Goal: Find specific page/section: Find specific page/section

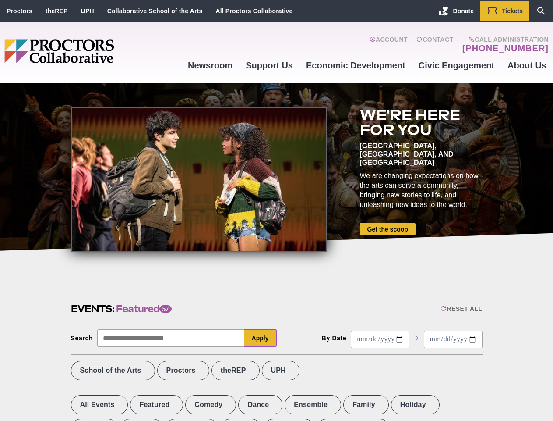
click at [276, 210] on div at bounding box center [199, 179] width 256 height 144
click at [461, 308] on div "Reset All" at bounding box center [462, 308] width 42 height 7
click at [261, 338] on button "Apply" at bounding box center [260, 338] width 32 height 18
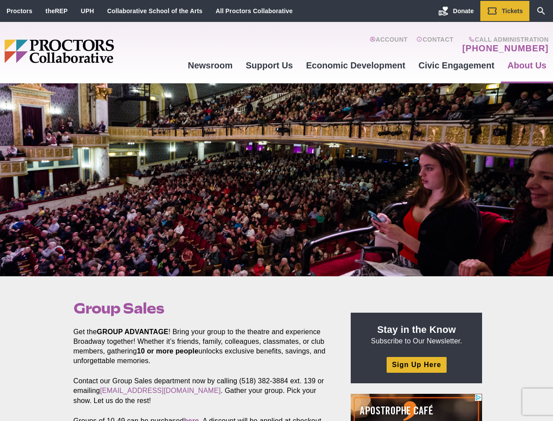
click at [276, 210] on div at bounding box center [276, 179] width 553 height 193
